Goal: Contribute content: Add original content to the website for others to see

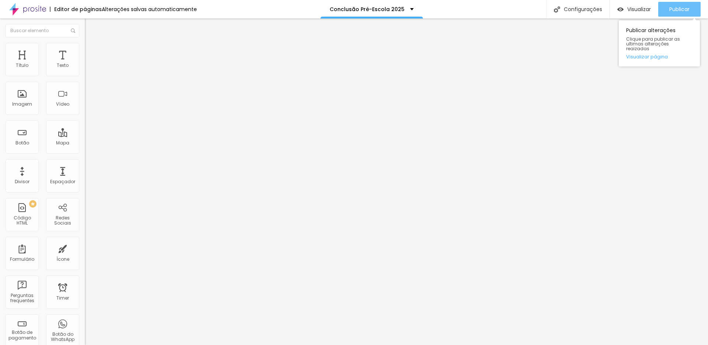
click at [675, 7] on span "Publicar" at bounding box center [680, 9] width 20 height 6
click at [85, 152] on input "[URL][DOMAIN_NAME]" at bounding box center [129, 148] width 89 height 7
paste input "heXBzZNHBNygZkxY6"
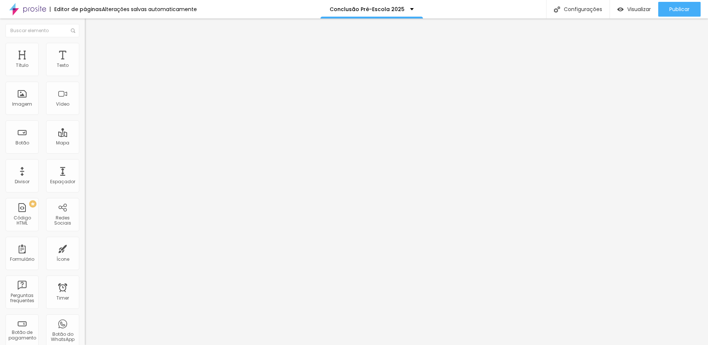
scroll to position [0, 18]
type input "[URL][DOMAIN_NAME]"
click at [85, 152] on input "[URL][DOMAIN_NAME]" at bounding box center [129, 148] width 89 height 7
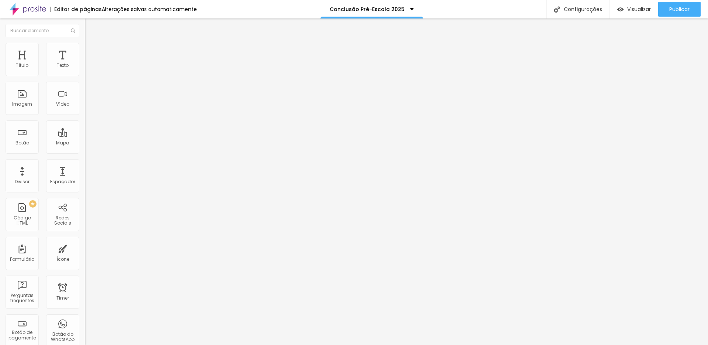
paste input "d4BMVsvZjZXps14m8"
type input "[URL][DOMAIN_NAME]"
click at [85, 152] on input "[URL][DOMAIN_NAME]" at bounding box center [129, 148] width 89 height 7
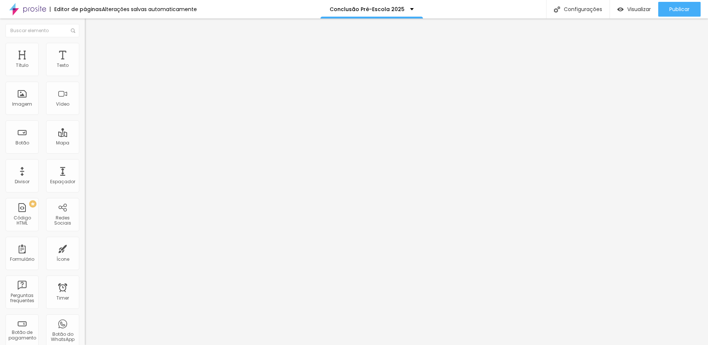
click at [85, 152] on input "[URL][DOMAIN_NAME]" at bounding box center [129, 148] width 89 height 7
paste input "JDPecR7mnKcpGEE68"
type input "[URL][DOMAIN_NAME]"
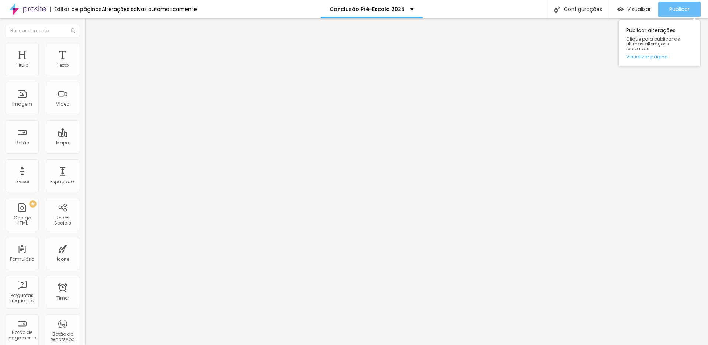
click at [682, 6] on span "Publicar" at bounding box center [680, 9] width 20 height 6
click at [672, 12] on span "Publicar" at bounding box center [680, 9] width 20 height 6
click at [639, 54] on link "Visualizar página" at bounding box center [659, 56] width 66 height 5
